Goal: Task Accomplishment & Management: Use online tool/utility

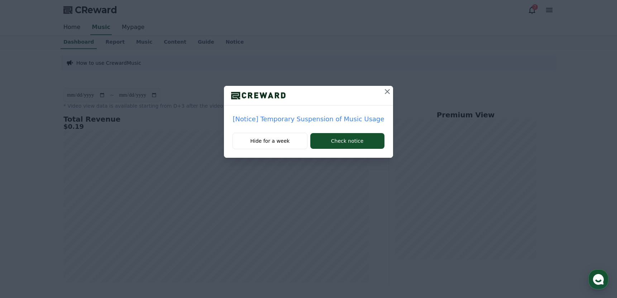
click at [385, 91] on icon at bounding box center [387, 91] width 5 height 5
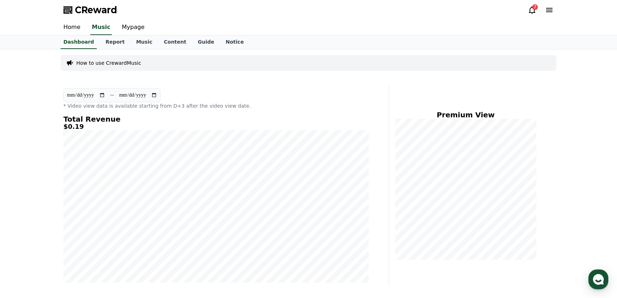
click at [71, 97] on input "**********" at bounding box center [86, 95] width 39 height 8
type input "**********"
click at [402, 14] on div "CReward 7" at bounding box center [308, 10] width 501 height 20
